Goal: Transaction & Acquisition: Purchase product/service

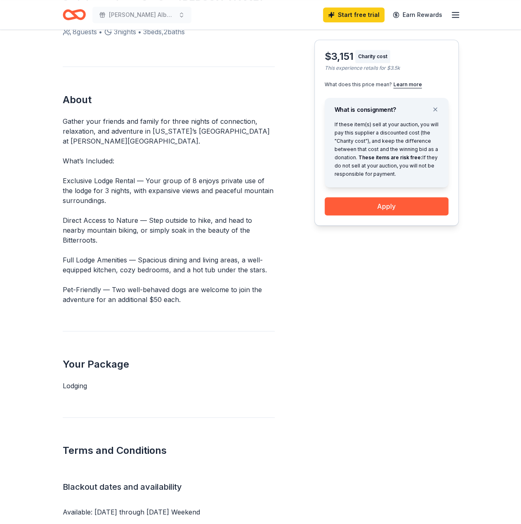
scroll to position [289, 0]
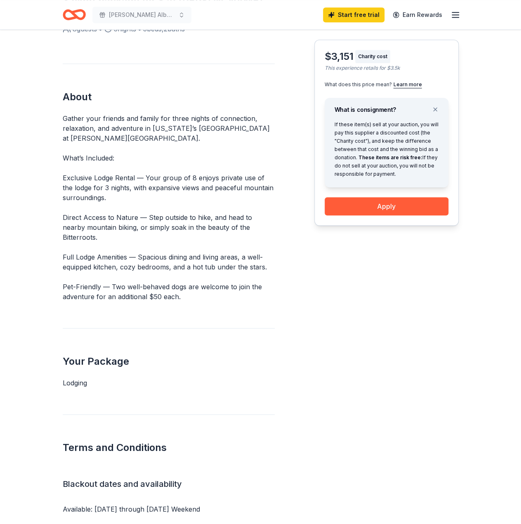
click at [95, 137] on p "Gather your friends and family for three nights of connection, relaxation, and …" at bounding box center [169, 129] width 212 height 30
click at [135, 155] on p "What’s Included:" at bounding box center [169, 158] width 212 height 10
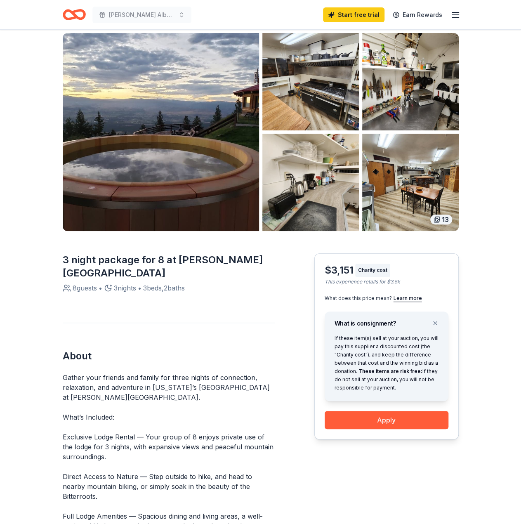
scroll to position [0, 0]
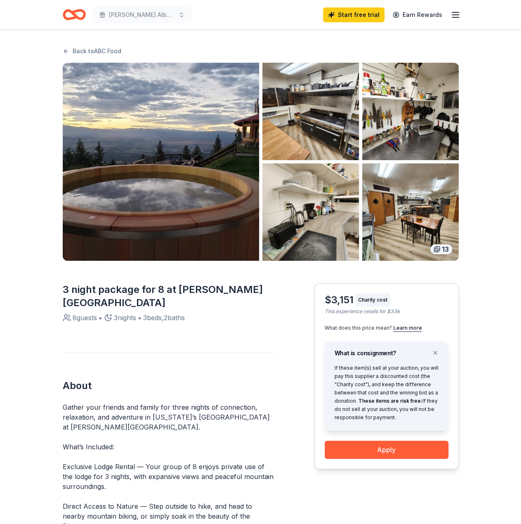
click at [432, 247] on div "13" at bounding box center [441, 249] width 22 height 10
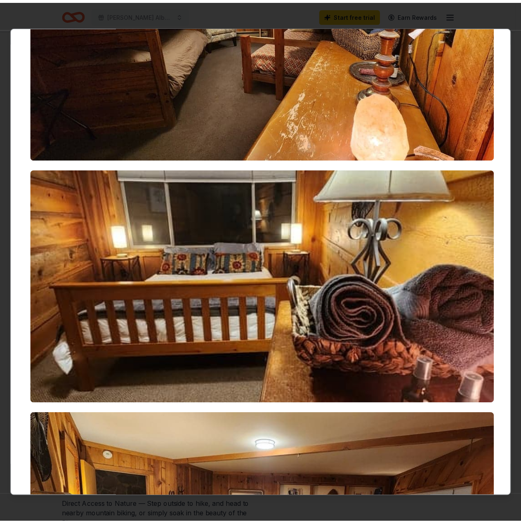
scroll to position [2518, 0]
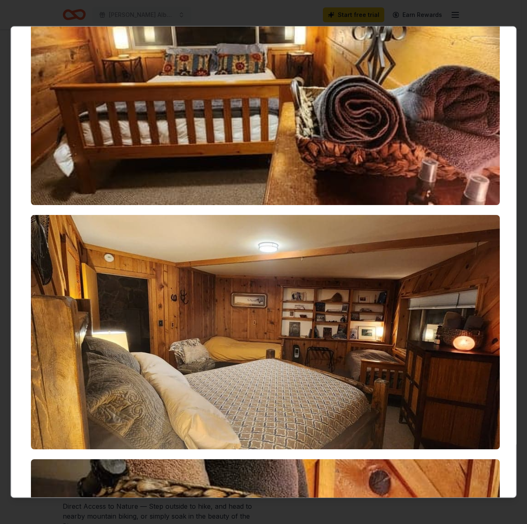
click at [404, 20] on div at bounding box center [263, 262] width 527 height 524
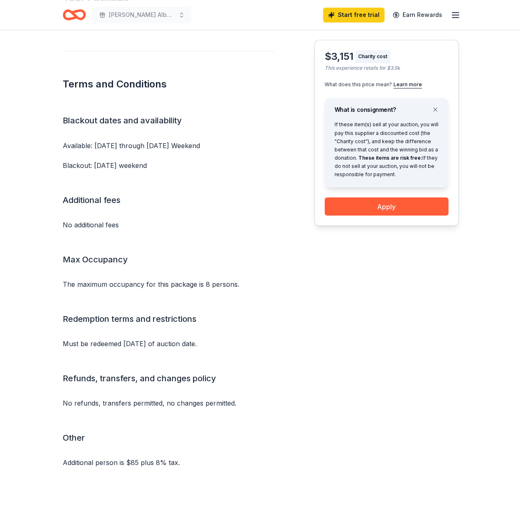
scroll to position [707, 0]
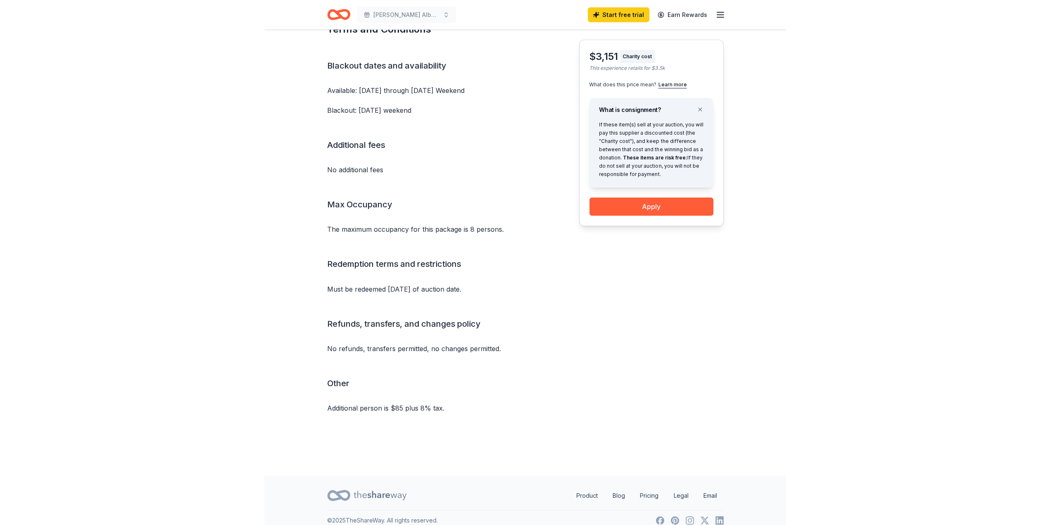
scroll to position [707, 0]
